Goal: Task Accomplishment & Management: Use online tool/utility

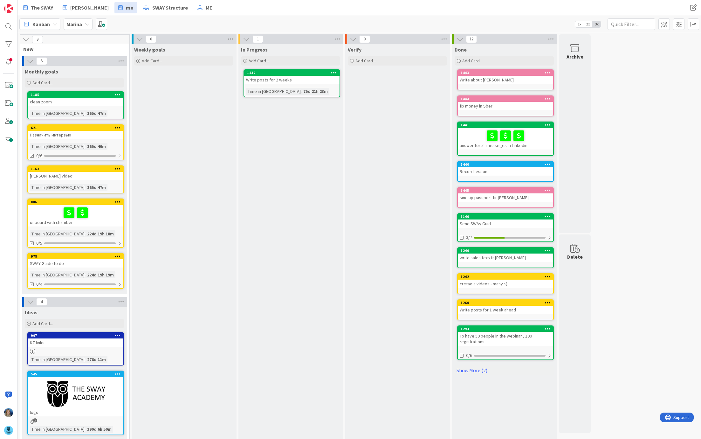
click at [80, 19] on div "Marina" at bounding box center [78, 23] width 29 height 11
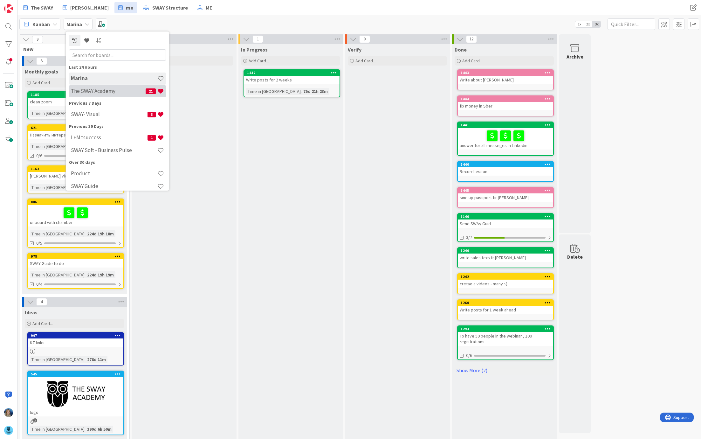
click at [93, 92] on h4 "The SWAY Academy" at bounding box center [108, 91] width 75 height 6
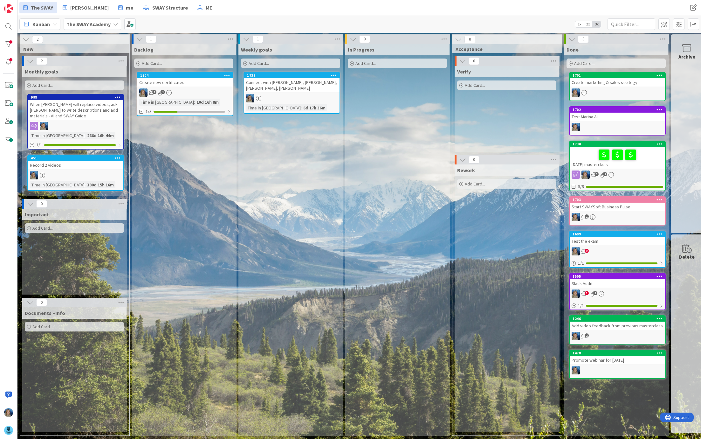
click at [92, 22] on b "The SWAY Academy" at bounding box center [88, 24] width 44 height 6
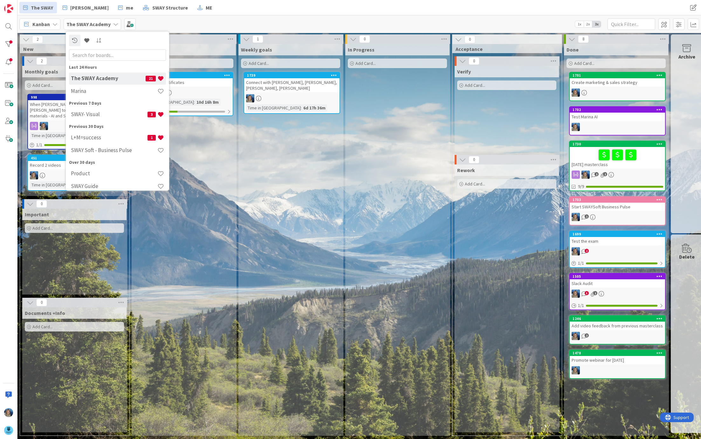
click at [191, 135] on div "Backlog Add Card... 1704 Create new certificates 2 1 Time in [GEOGRAPHIC_DATA] …" at bounding box center [184, 240] width 104 height 392
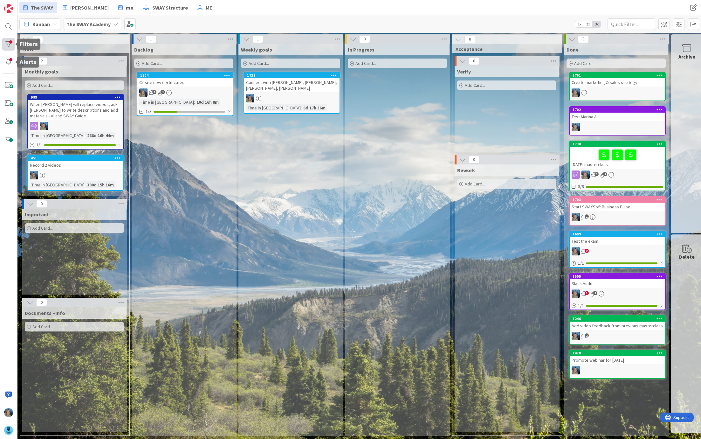
click at [10, 43] on div at bounding box center [8, 44] width 13 height 13
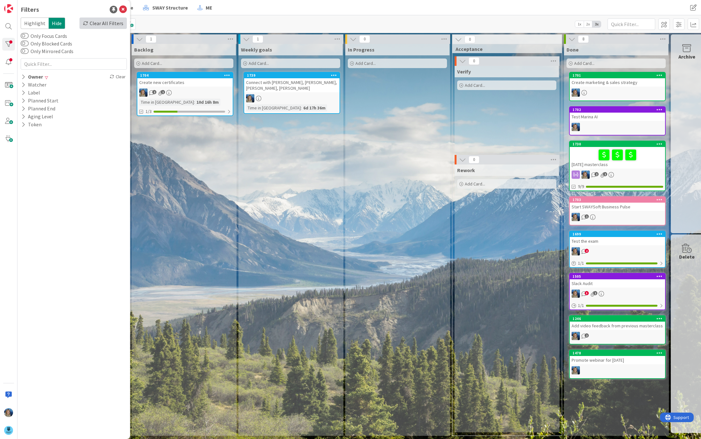
click at [105, 25] on div "Clear All Filters" at bounding box center [103, 22] width 47 height 11
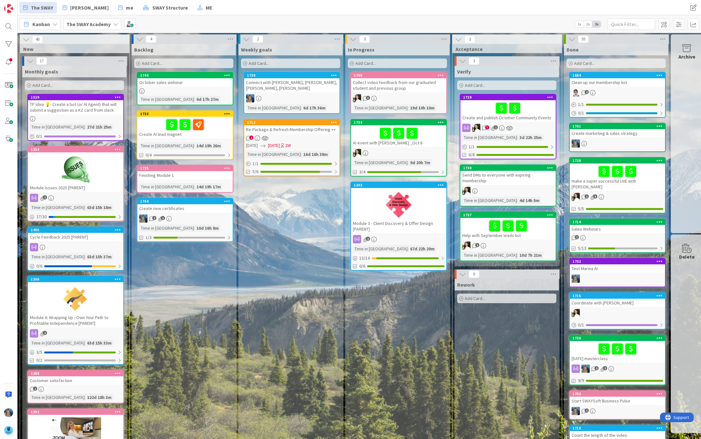
scroll to position [0, 3]
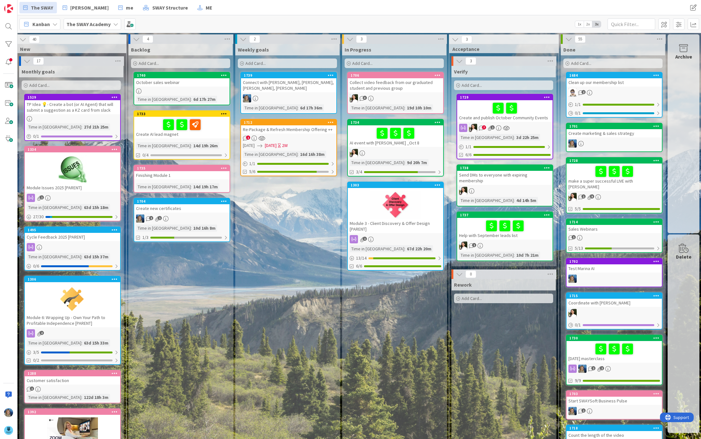
click at [179, 60] on div "Add Card..." at bounding box center [180, 64] width 99 height 10
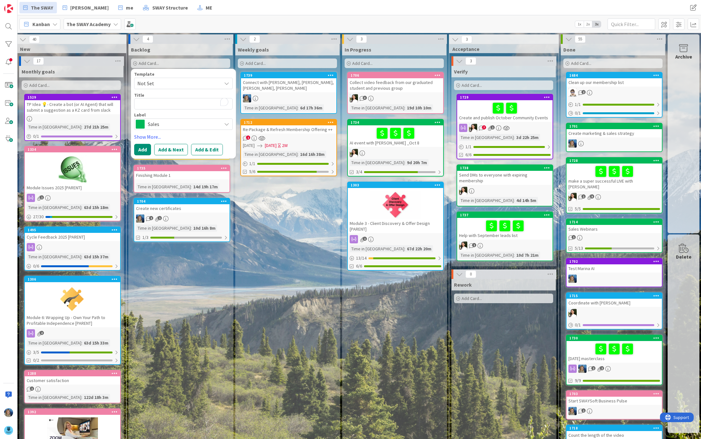
click at [167, 103] on textarea "To enrich screen reader interactions, please activate Accessibility in Grammarl…" at bounding box center [183, 103] width 99 height 11
click at [167, 104] on textarea "To enrich screen reader interactions, please activate Accessibility in Grammarl…" at bounding box center [183, 103] width 99 height 11
type textarea "x"
type textarea "L"
type textarea "x"
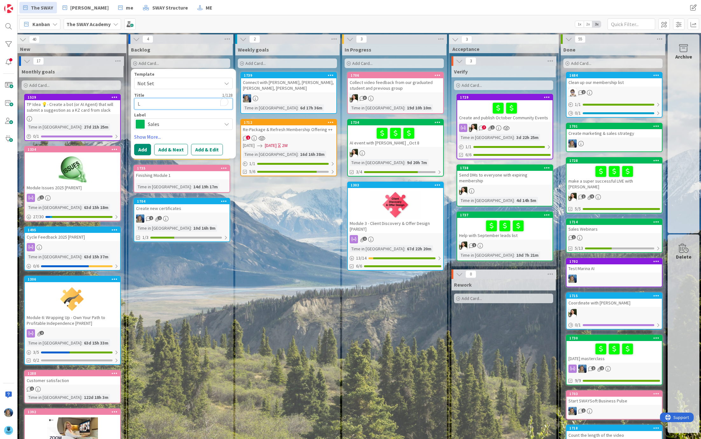
type textarea "La"
type textarea "x"
type textarea "[PERSON_NAME]"
type textarea "x"
type textarea "Lauc"
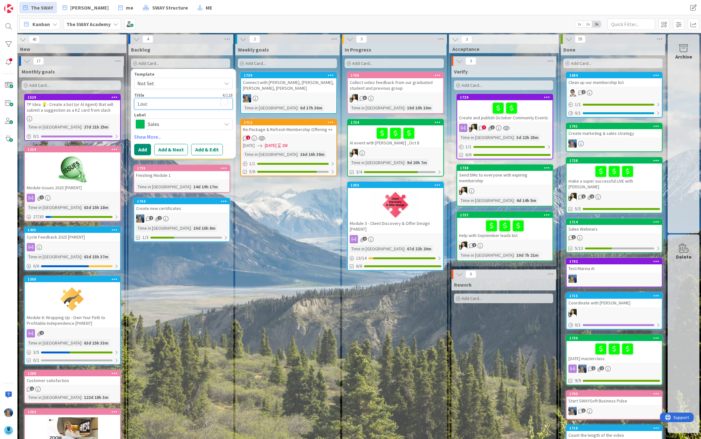
type textarea "x"
type textarea "[PERSON_NAME]"
type textarea "x"
type textarea "Laun"
type textarea "x"
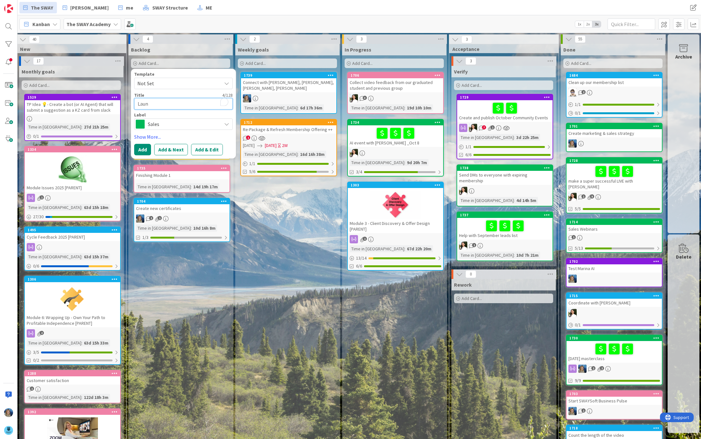
type textarea "Launc"
type textarea "x"
type textarea "Launch"
type textarea "x"
type textarea "Launch"
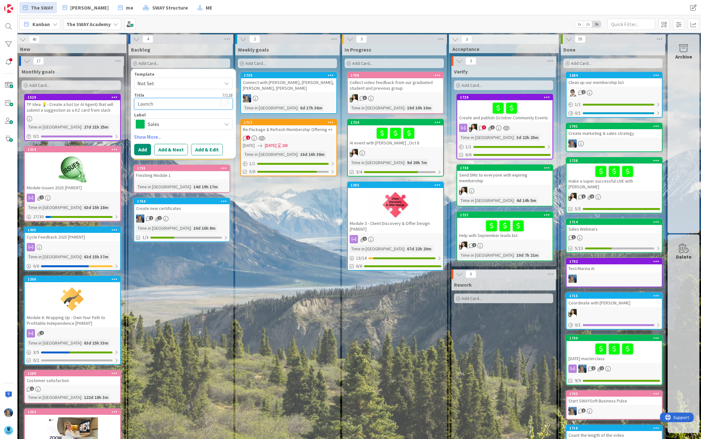
paste textarea "Referral Program!"
type textarea "x"
type textarea "Launch Referral Program!"
type textarea "x"
type textarea "Launch Referral Program"
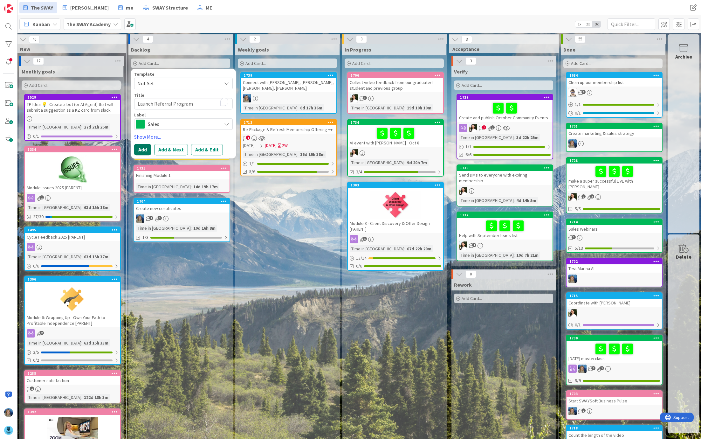
click at [141, 149] on button "Add" at bounding box center [142, 149] width 17 height 11
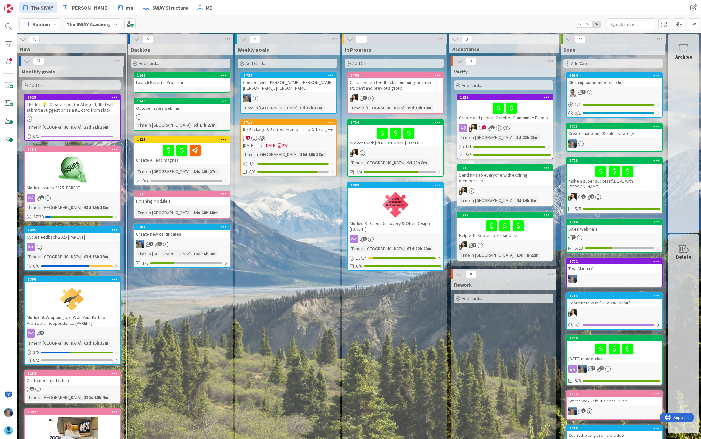
click at [165, 86] on div "Launch Referral Program" at bounding box center [181, 82] width 95 height 8
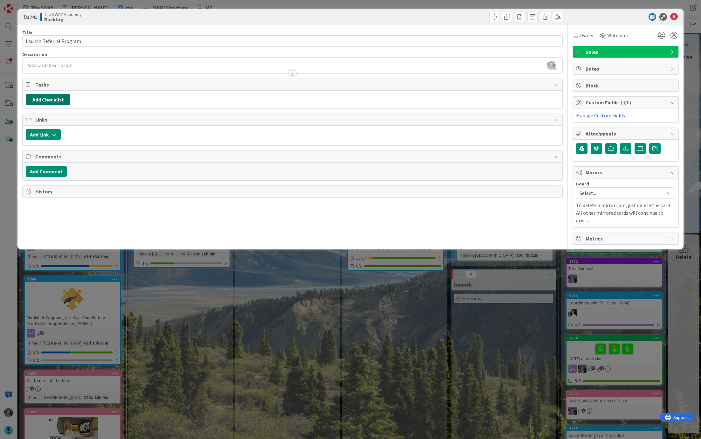
click at [48, 99] on button "Add Checklist" at bounding box center [48, 99] width 45 height 11
click at [50, 130] on input at bounding box center [78, 129] width 99 height 11
type input "to do"
click at [36, 142] on button "Add" at bounding box center [37, 144] width 17 height 11
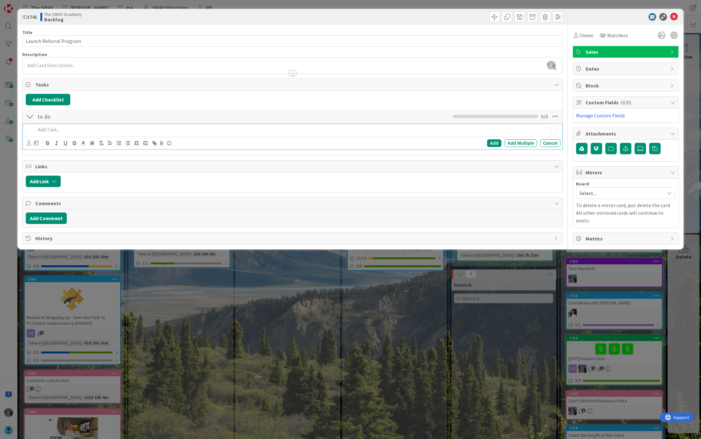
click at [47, 132] on p "To enrich screen reader interactions, please activate Accessibility in Grammarl…" at bounding box center [297, 129] width 522 height 7
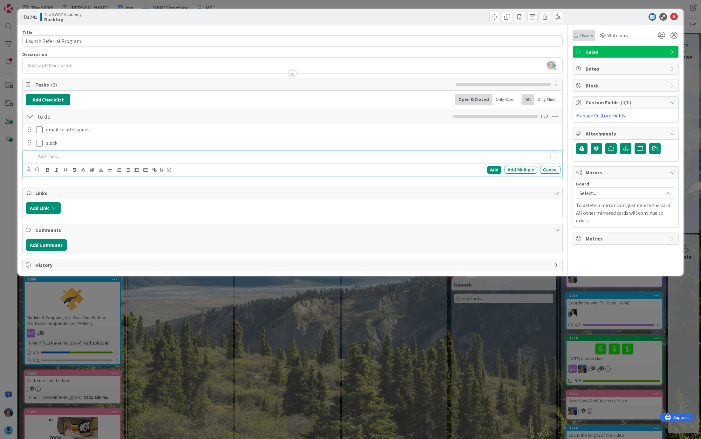
click at [581, 32] on span "Owner" at bounding box center [587, 35] width 14 height 8
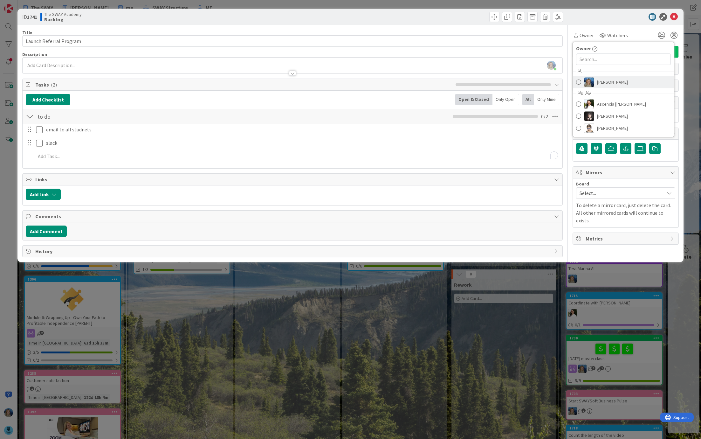
click at [622, 83] on link "[PERSON_NAME]" at bounding box center [623, 82] width 101 height 12
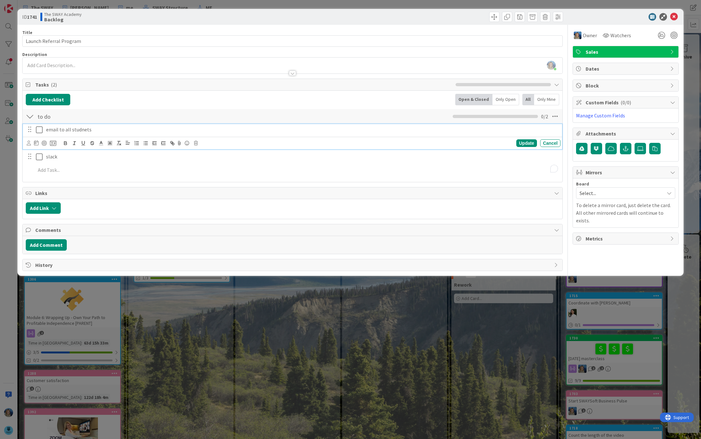
click at [131, 130] on p "email to all studnets" at bounding box center [302, 129] width 512 height 7
drag, startPoint x: 141, startPoint y: 128, endPoint x: 91, endPoint y: 128, distance: 50.2
click at [91, 128] on p "email to all studnets Referral Program !" at bounding box center [302, 129] width 512 height 7
click at [96, 127] on p "email to all studnets" at bounding box center [302, 129] width 512 height 7
click at [78, 128] on p "email to all studnets" at bounding box center [302, 129] width 512 height 7
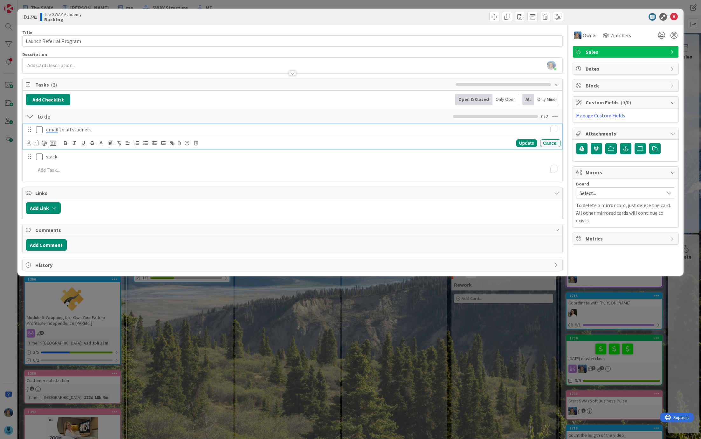
click at [114, 131] on p "email to all studnets" at bounding box center [302, 129] width 512 height 7
click at [77, 129] on p "email to all studnets" at bounding box center [302, 129] width 512 height 7
click at [112, 130] on p "email to all students" at bounding box center [302, 129] width 512 height 7
click at [114, 129] on p "Email to all students" at bounding box center [302, 129] width 512 height 7
click at [163, 131] on p "Email to all students" at bounding box center [302, 129] width 512 height 7
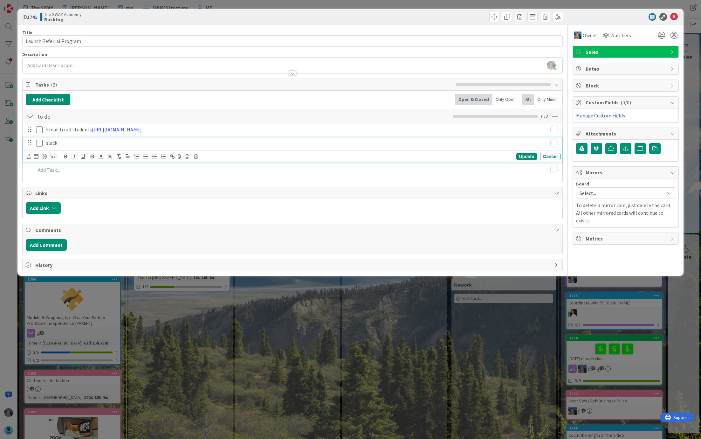
click at [273, 157] on div "slack Update Cancel" at bounding box center [292, 149] width 539 height 25
click at [154, 142] on p "slack" at bounding box center [302, 142] width 512 height 7
click at [362, 126] on p "Email to all students [URL][DOMAIN_NAME]" at bounding box center [302, 129] width 512 height 7
click at [30, 141] on icon at bounding box center [29, 143] width 4 height 5
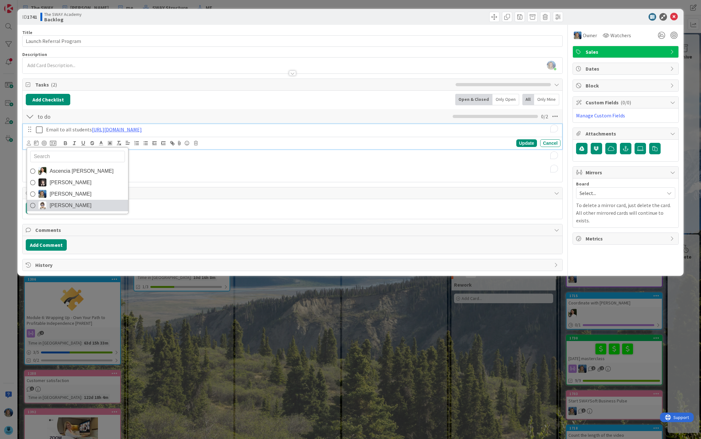
click at [65, 201] on span "[PERSON_NAME]" at bounding box center [71, 206] width 42 height 10
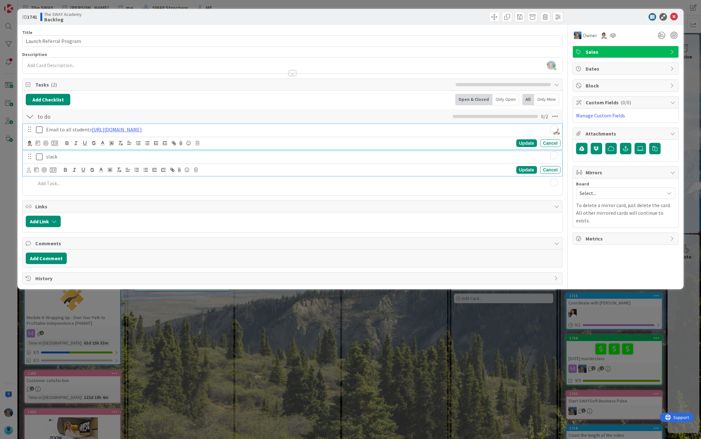
click at [81, 158] on p "slack" at bounding box center [302, 156] width 512 height 7
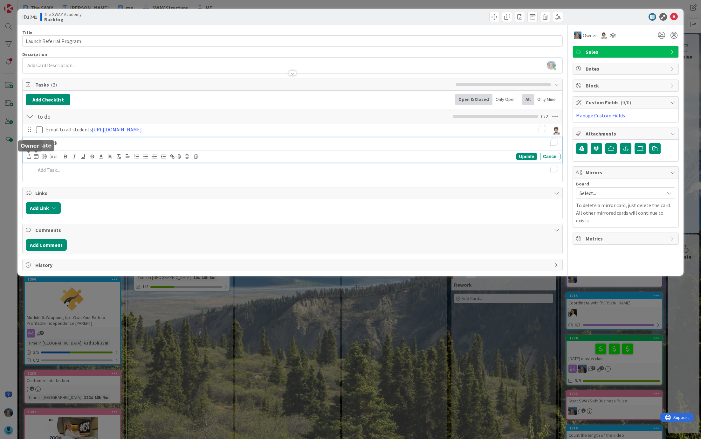
click at [29, 154] on icon at bounding box center [29, 156] width 4 height 5
click at [62, 205] on span "[PERSON_NAME]" at bounding box center [71, 208] width 42 height 10
click at [523, 156] on div "Update" at bounding box center [526, 157] width 21 height 8
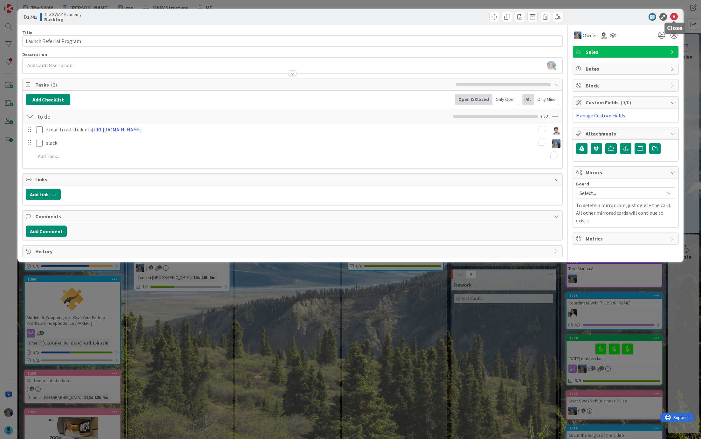
click at [673, 14] on icon at bounding box center [674, 17] width 8 height 8
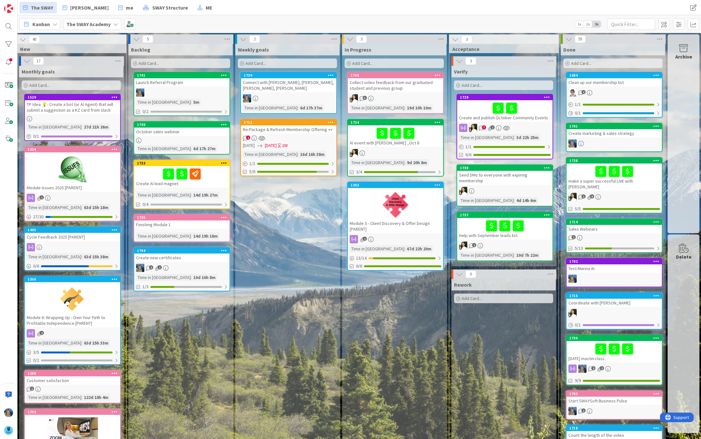
click at [177, 87] on div "1741 Launch Referral Program Time in Column : 5m 0/2" at bounding box center [182, 94] width 97 height 44
